Goal: Task Accomplishment & Management: Use online tool/utility

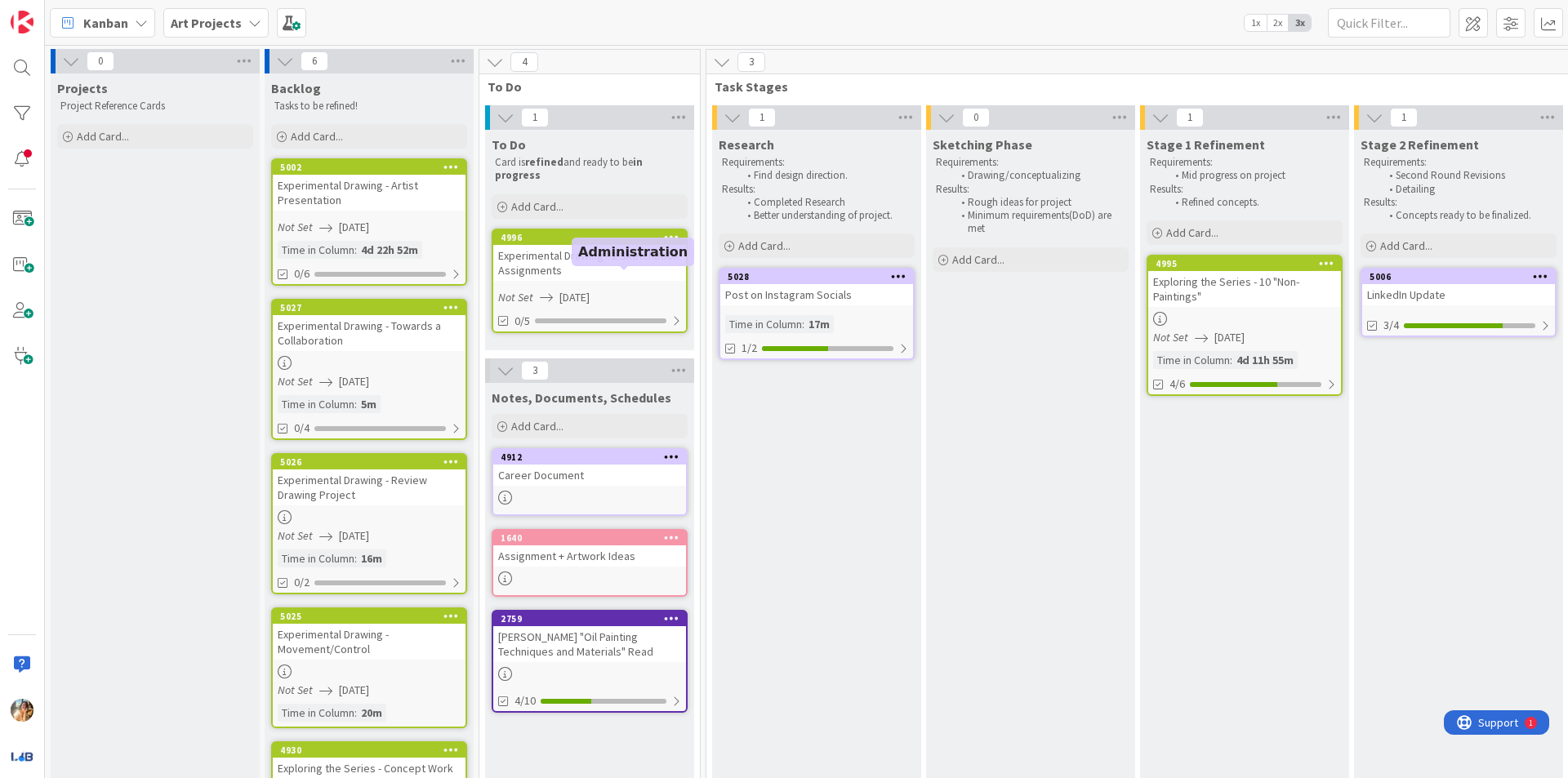
scroll to position [0, 196]
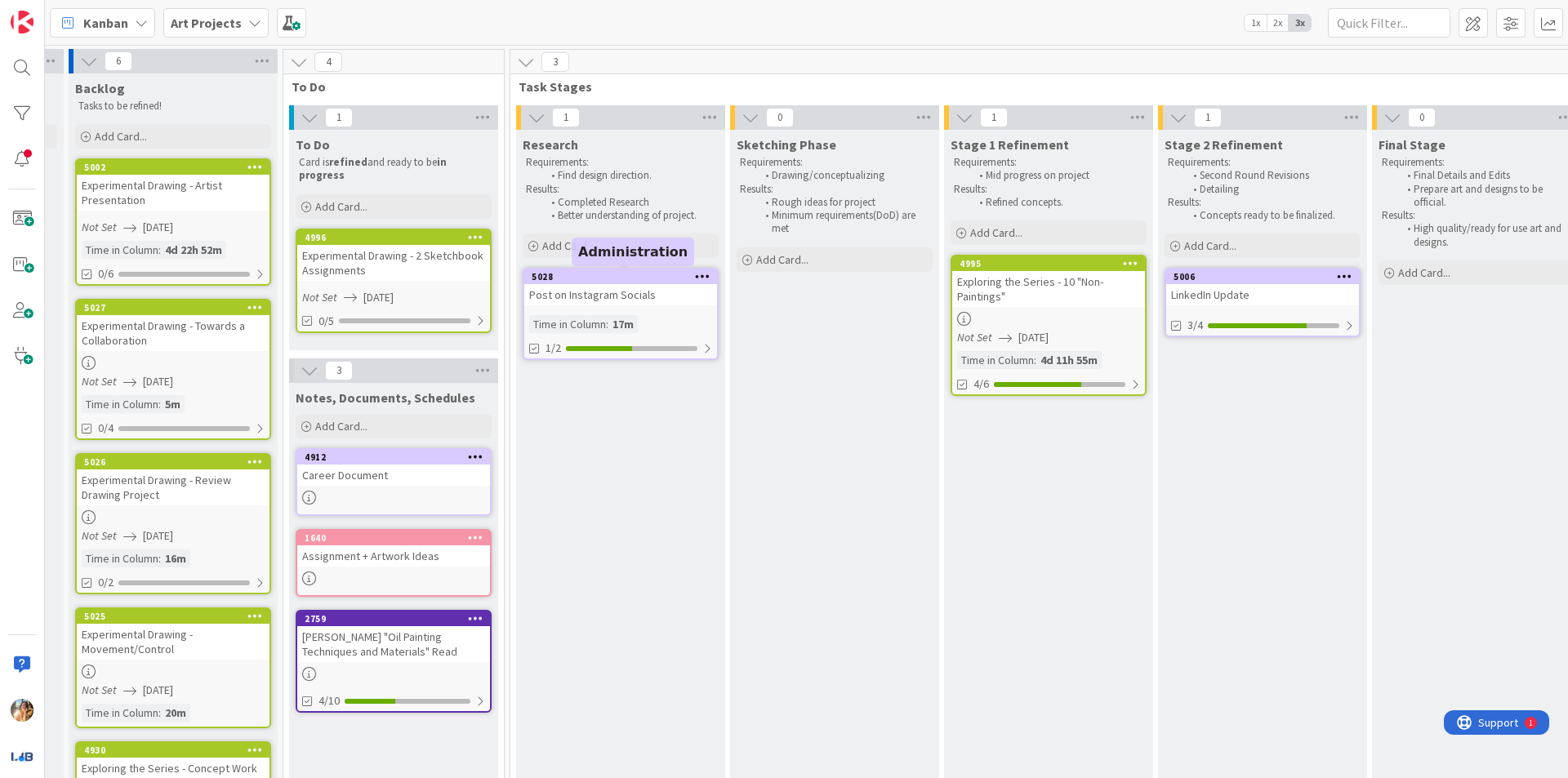
click at [635, 295] on div "Post on Instagram Socials" at bounding box center [621, 295] width 193 height 21
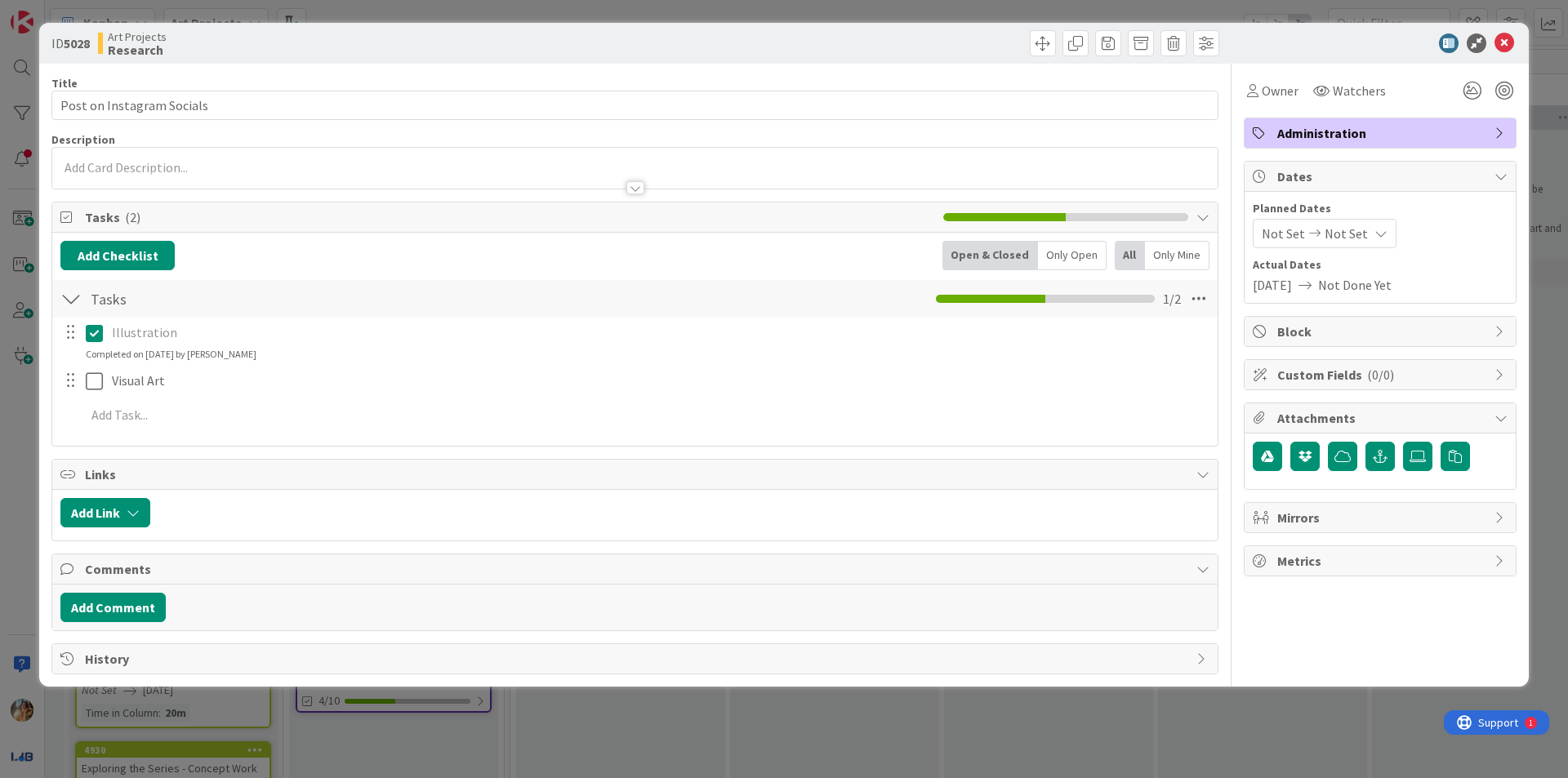
click at [100, 395] on div "Visual Art Update Cancel" at bounding box center [634, 381] width 1164 height 30
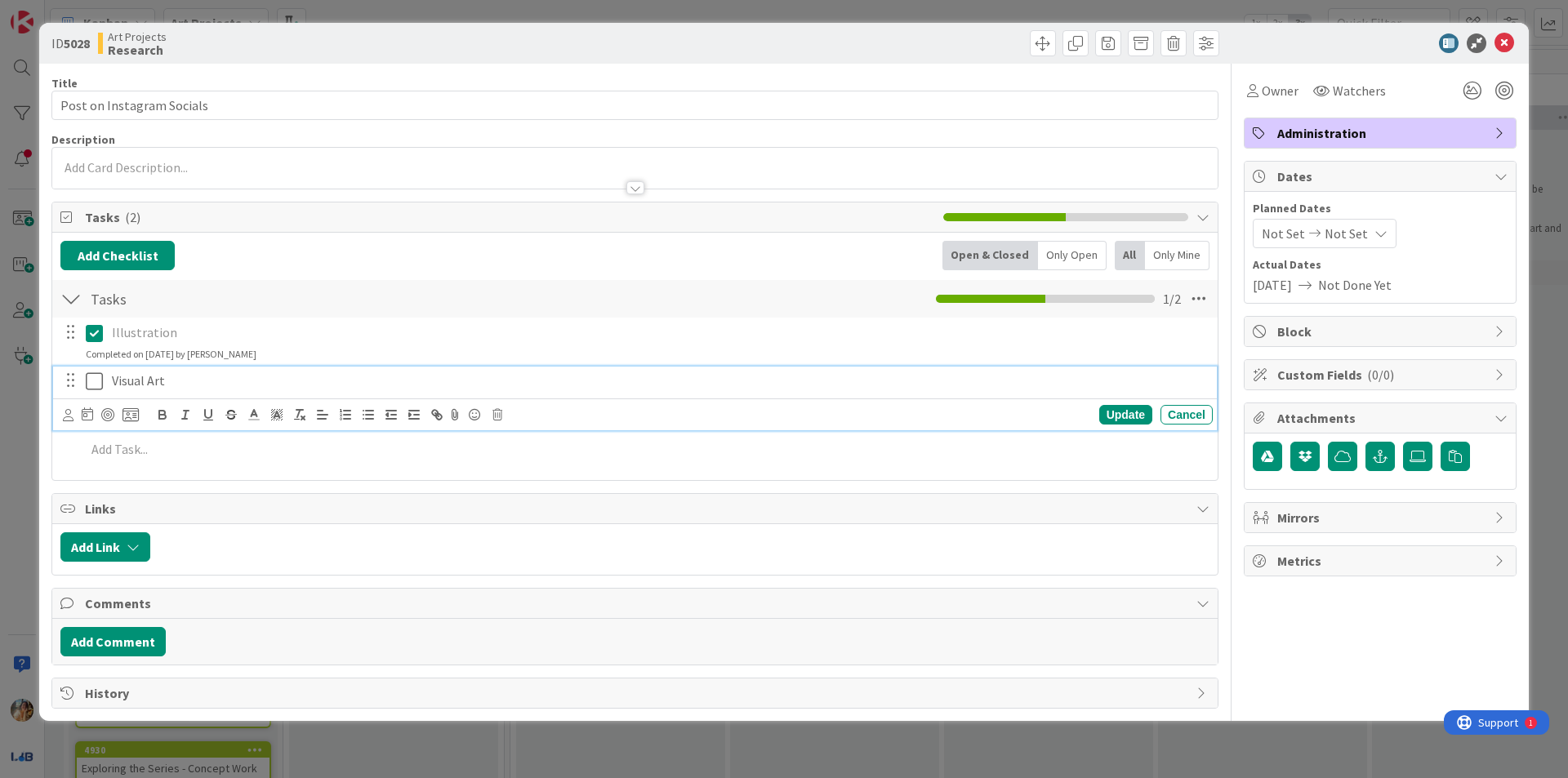
click at [100, 382] on icon at bounding box center [94, 381] width 17 height 19
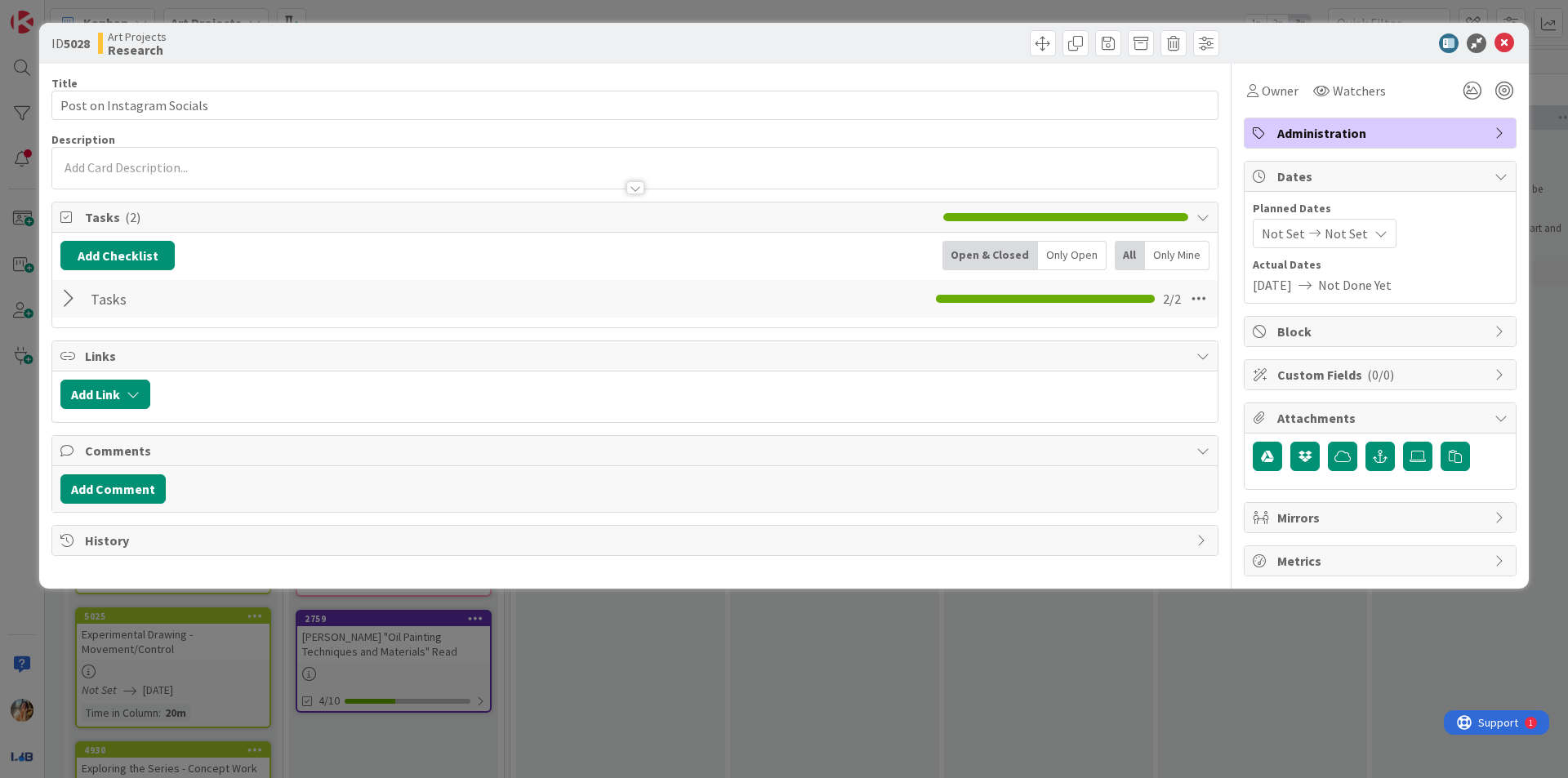
click at [0, 496] on div "ID 5028 Art Projects Research Title 25 / 128 Post on Instagram Socials Descript…" at bounding box center [784, 389] width 1568 height 778
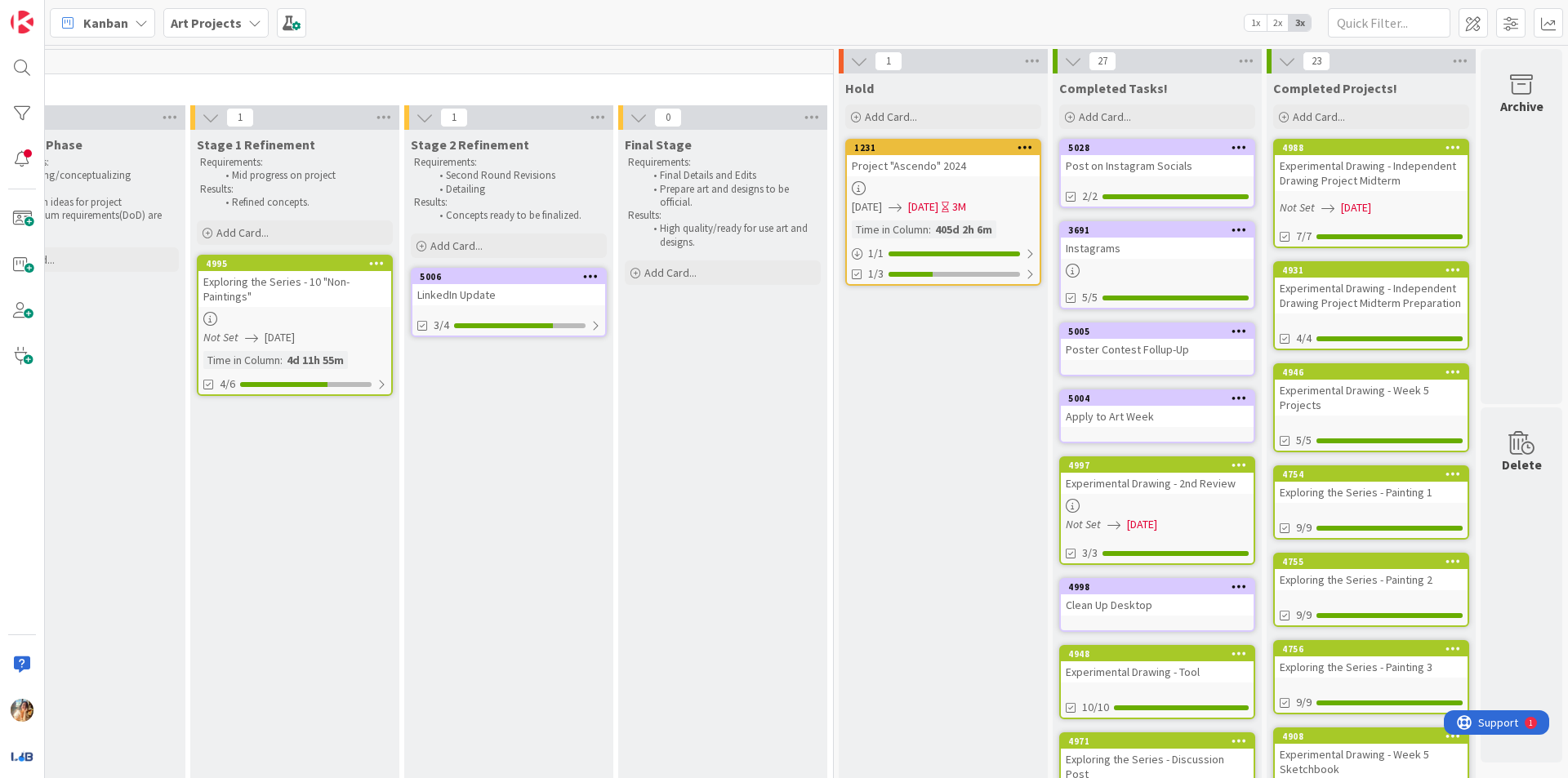
click at [574, 293] on div "LinkedIn Update" at bounding box center [508, 295] width 193 height 21
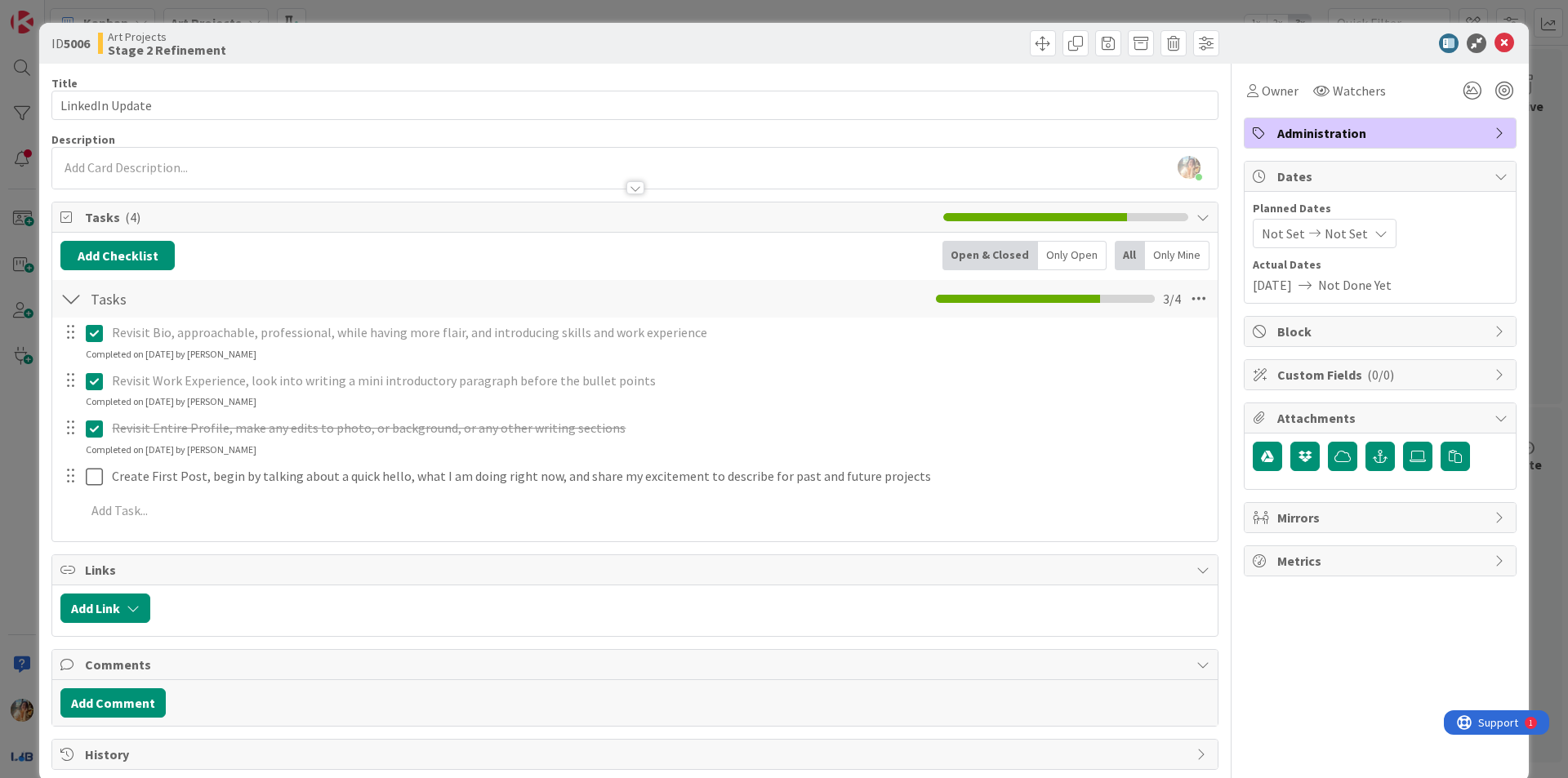
click at [0, 387] on div "ID 5006 Art Projects Stage 2 Refinement Title 15 / 128 LinkedIn Update Descript…" at bounding box center [784, 389] width 1568 height 778
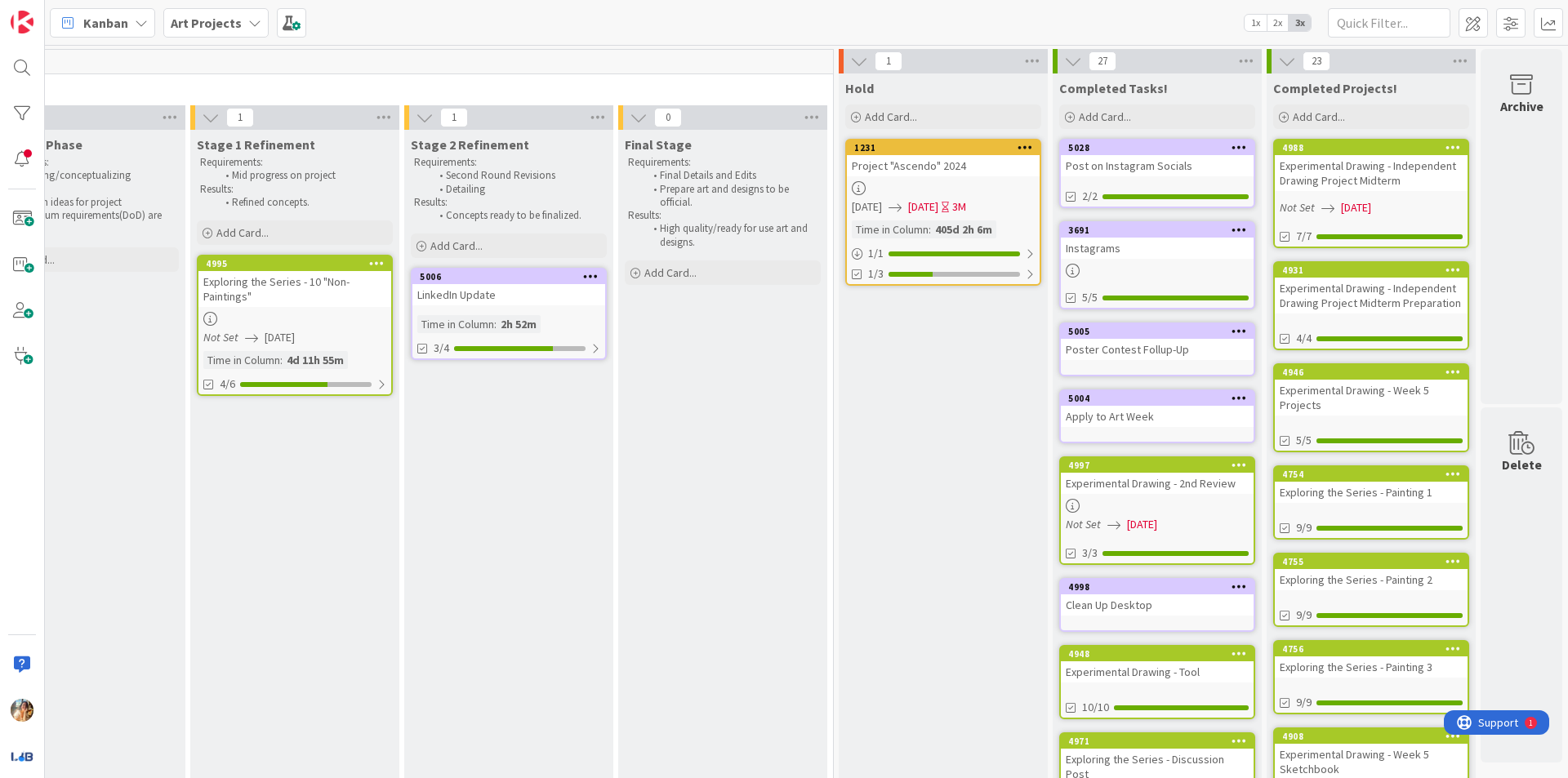
scroll to position [0, 142]
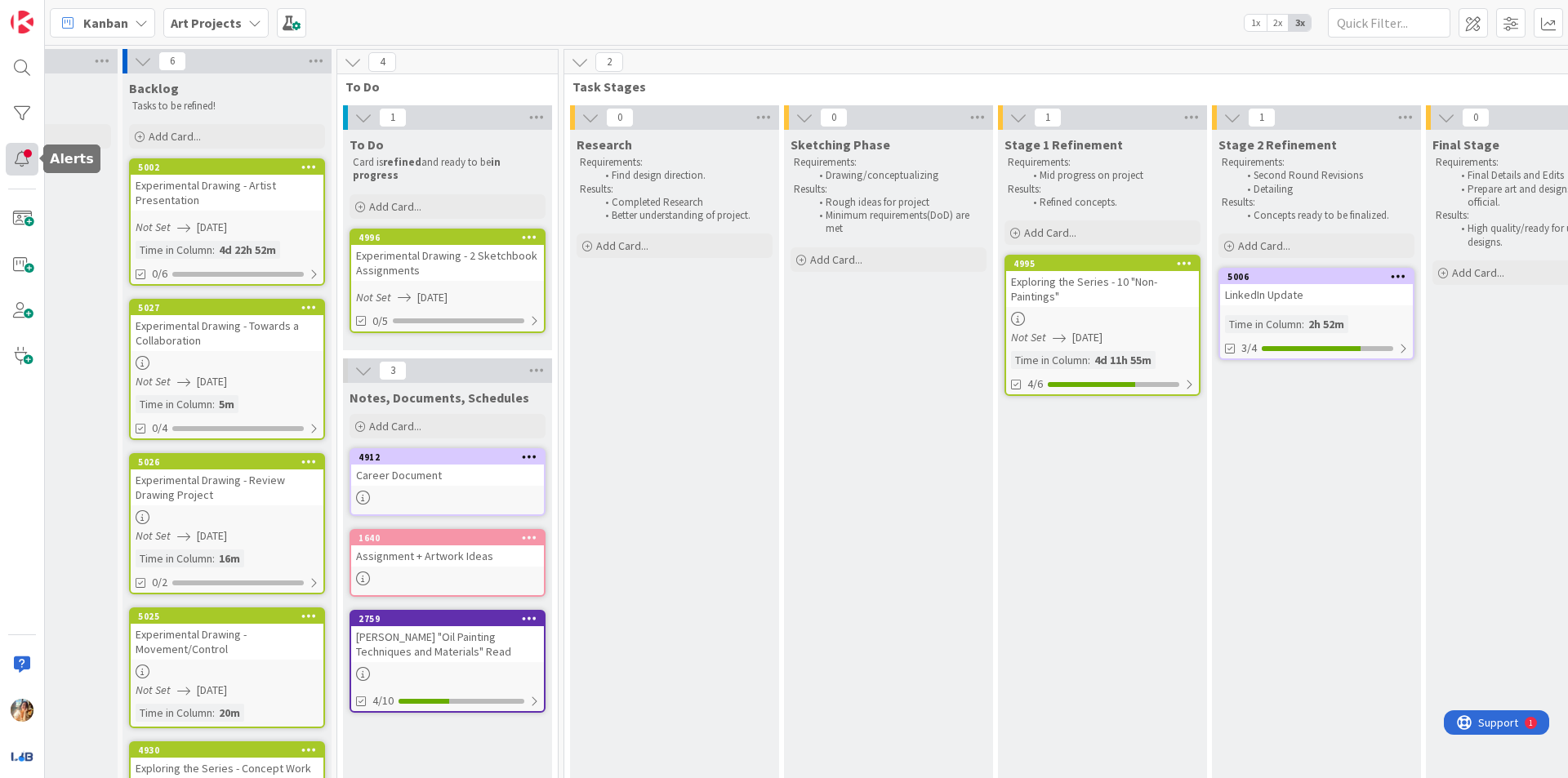
click at [36, 163] on div at bounding box center [22, 159] width 33 height 33
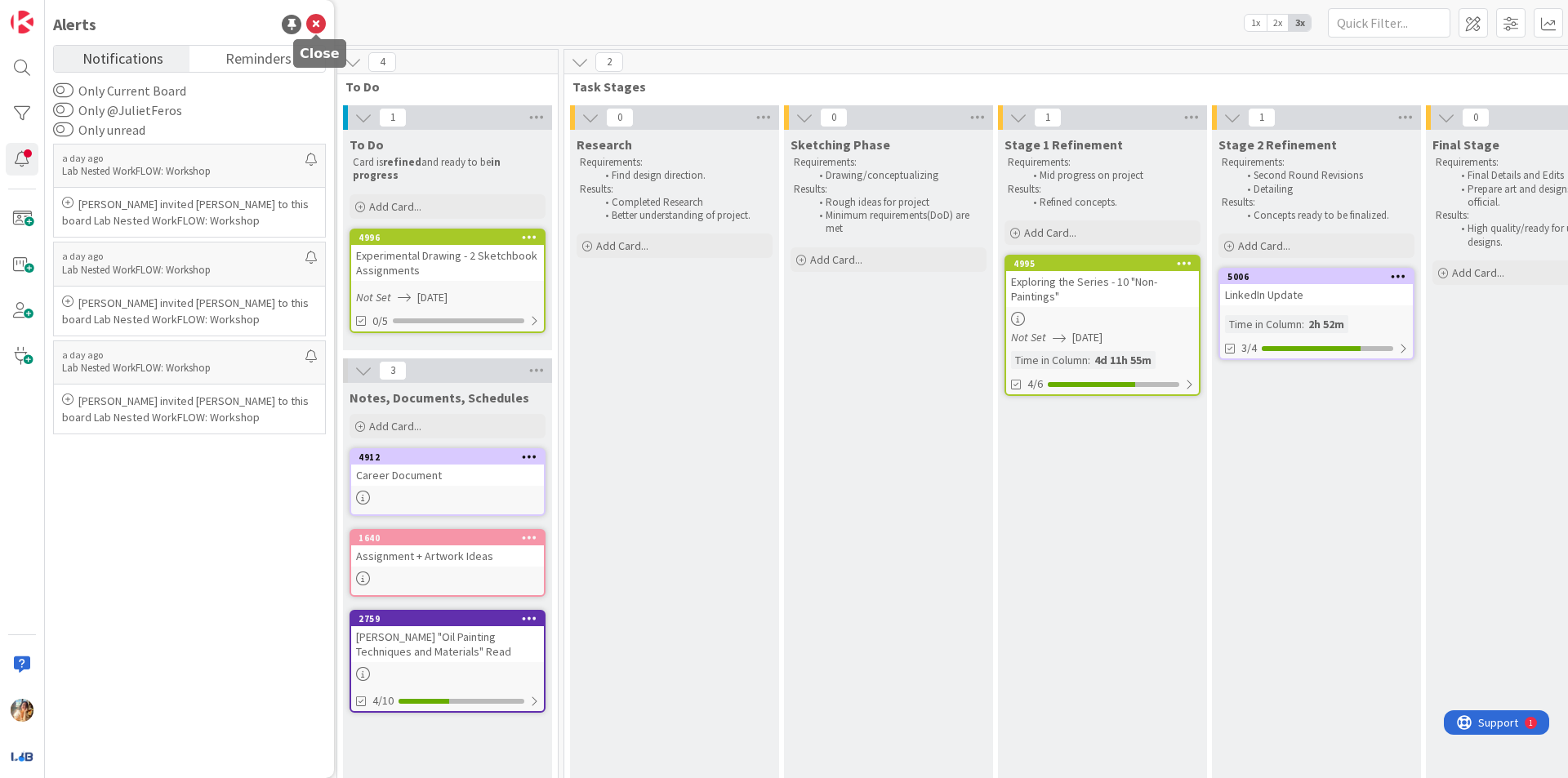
click at [325, 24] on icon at bounding box center [316, 24] width 19 height 19
